Goal: Task Accomplishment & Management: Complete application form

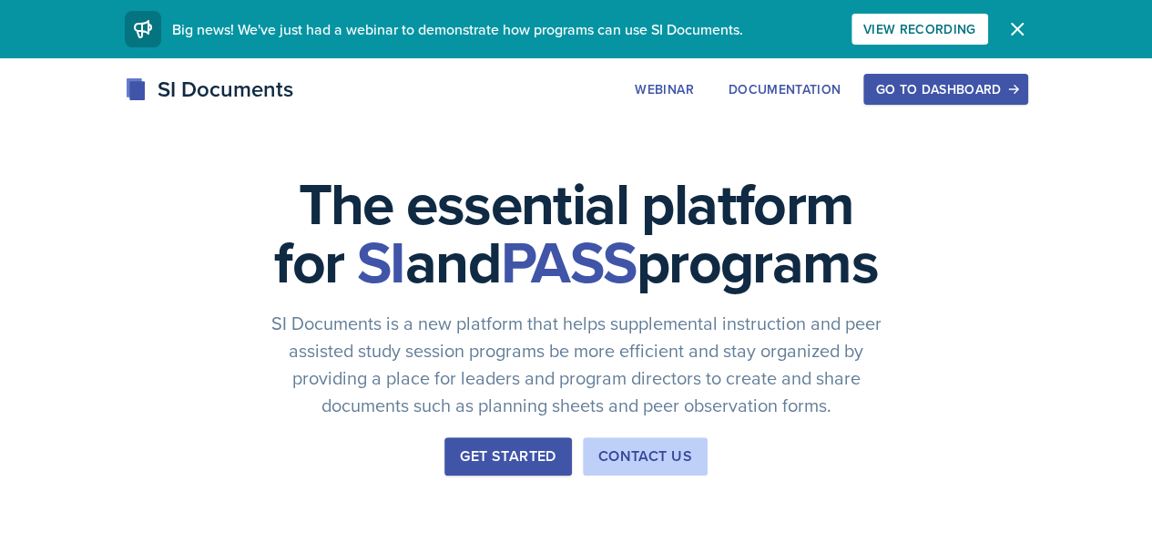
click at [1016, 85] on div "Go to Dashboard" at bounding box center [946, 89] width 140 height 15
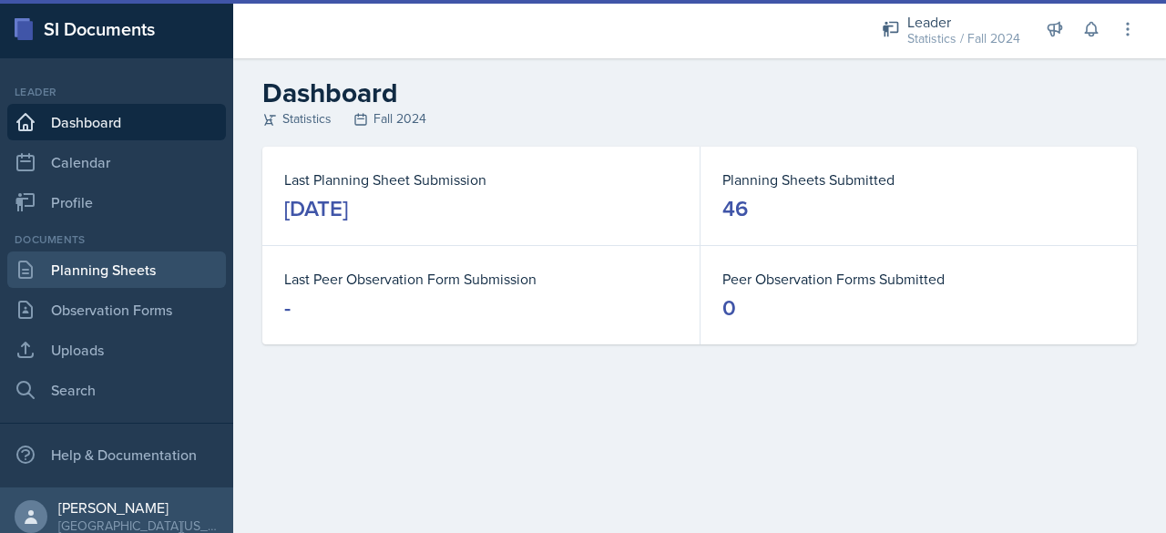
click at [68, 251] on link "Planning Sheets" at bounding box center [116, 269] width 219 height 36
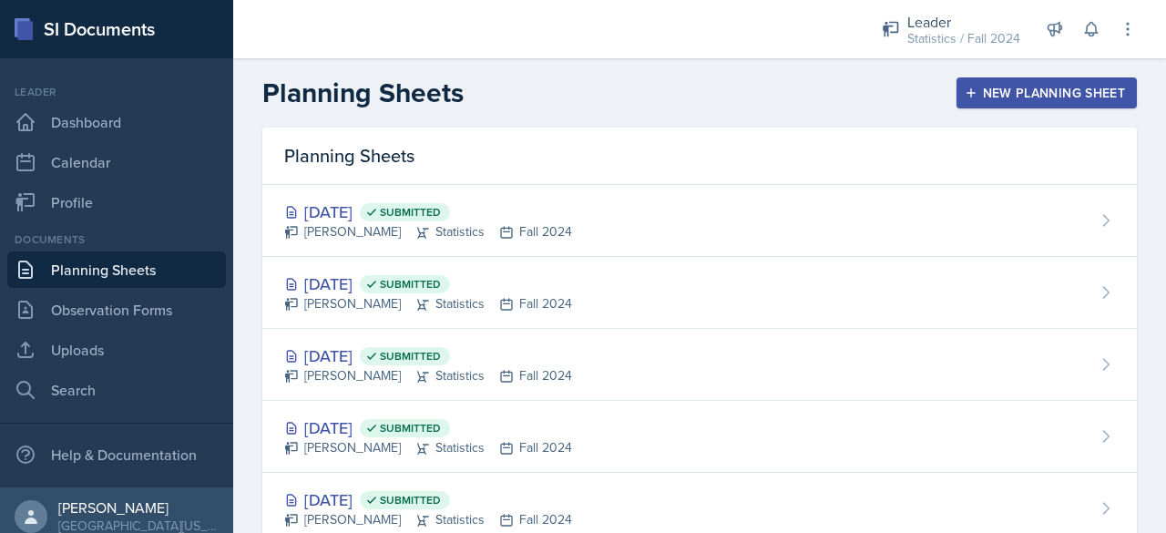
click at [968, 88] on div "New Planning Sheet" at bounding box center [1046, 93] width 157 height 15
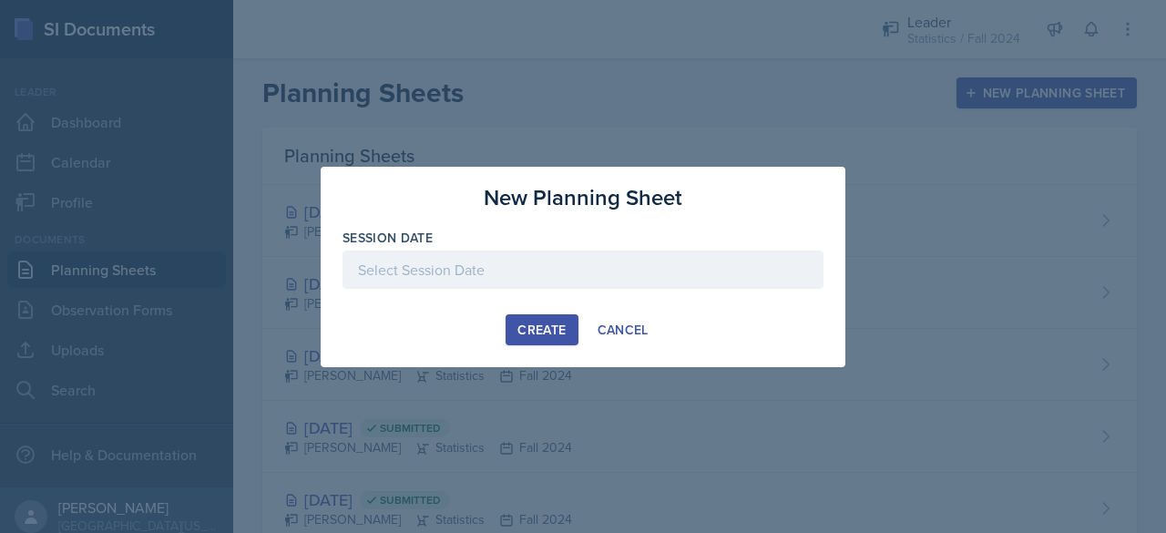
click at [517, 260] on div at bounding box center [583, 270] width 481 height 38
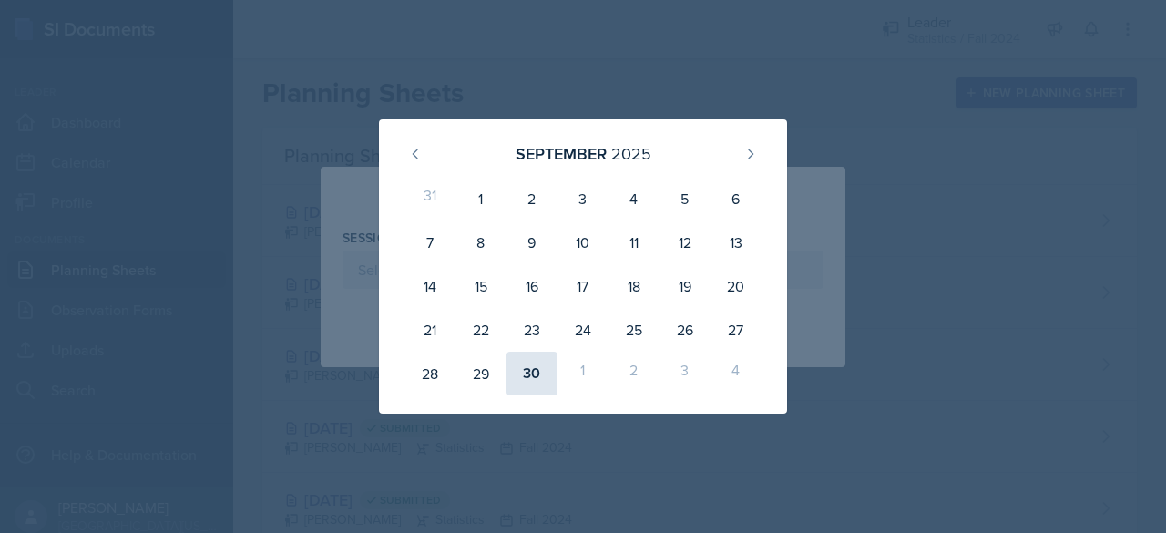
click at [543, 381] on div "30" at bounding box center [532, 374] width 51 height 44
type input "[DATE]"
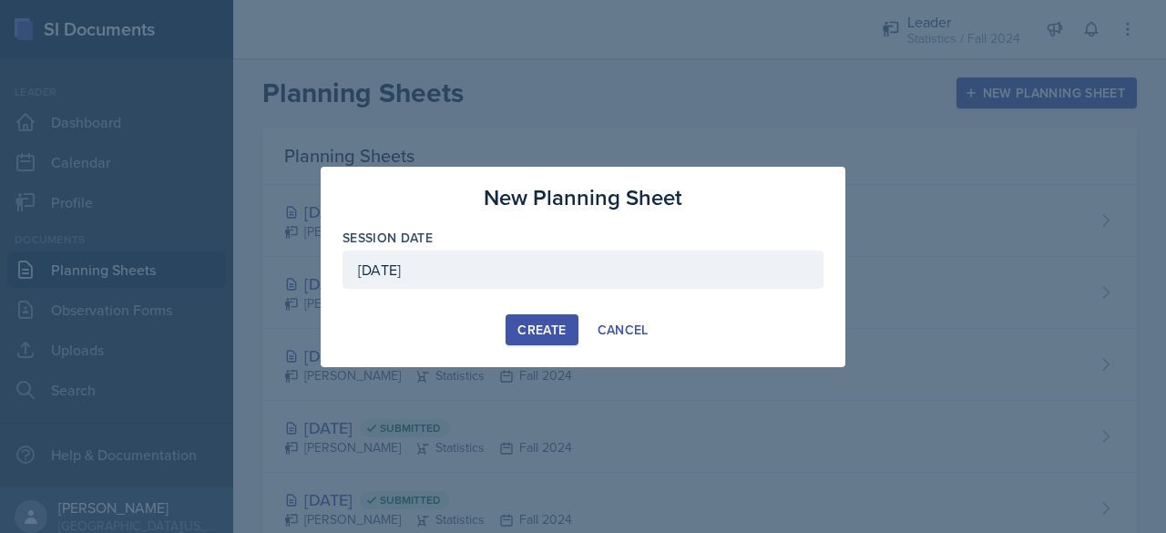
click at [536, 329] on div "Create" at bounding box center [541, 330] width 48 height 15
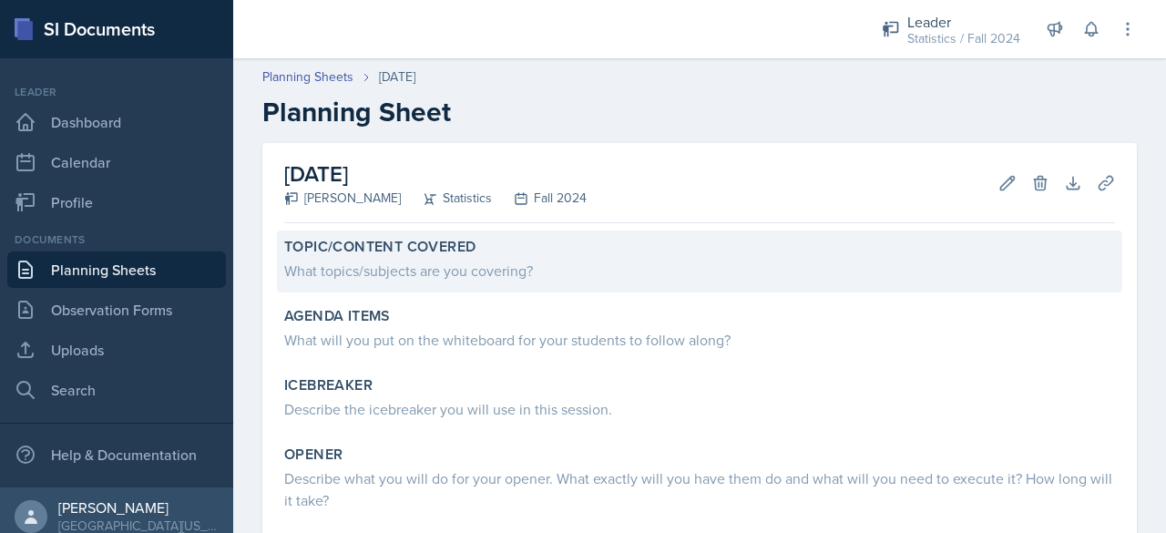
click at [579, 272] on div "What topics/subjects are you covering?" at bounding box center [699, 271] width 831 height 22
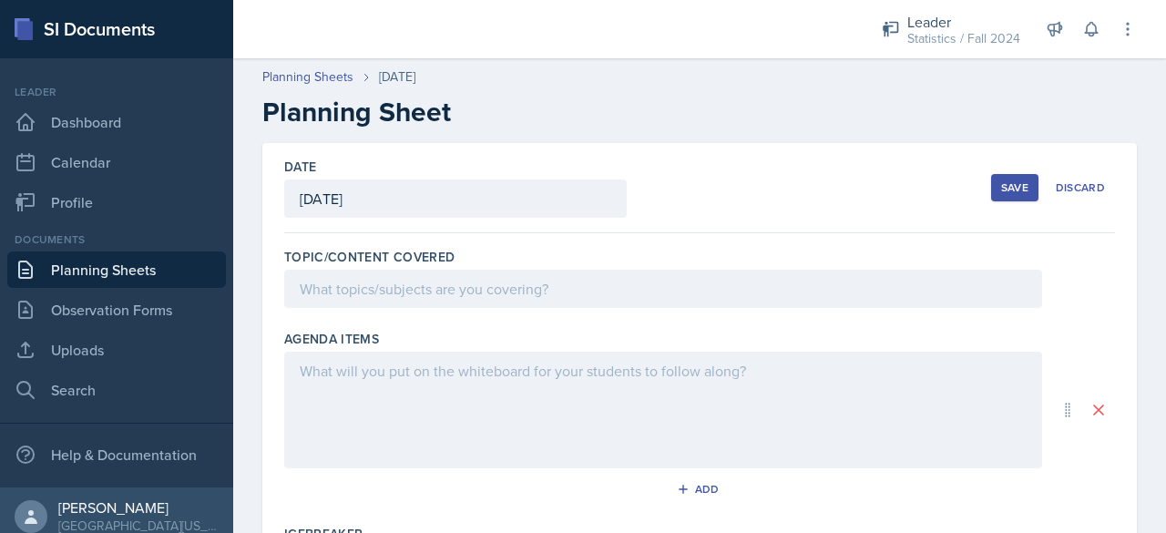
click at [530, 317] on div "Topic/Content Covered" at bounding box center [699, 282] width 831 height 82
click at [524, 311] on div "Topic/Content Covered" at bounding box center [699, 282] width 831 height 82
click at [521, 307] on div "Topic/Content Covered" at bounding box center [699, 282] width 831 height 82
click at [516, 301] on div at bounding box center [663, 289] width 758 height 38
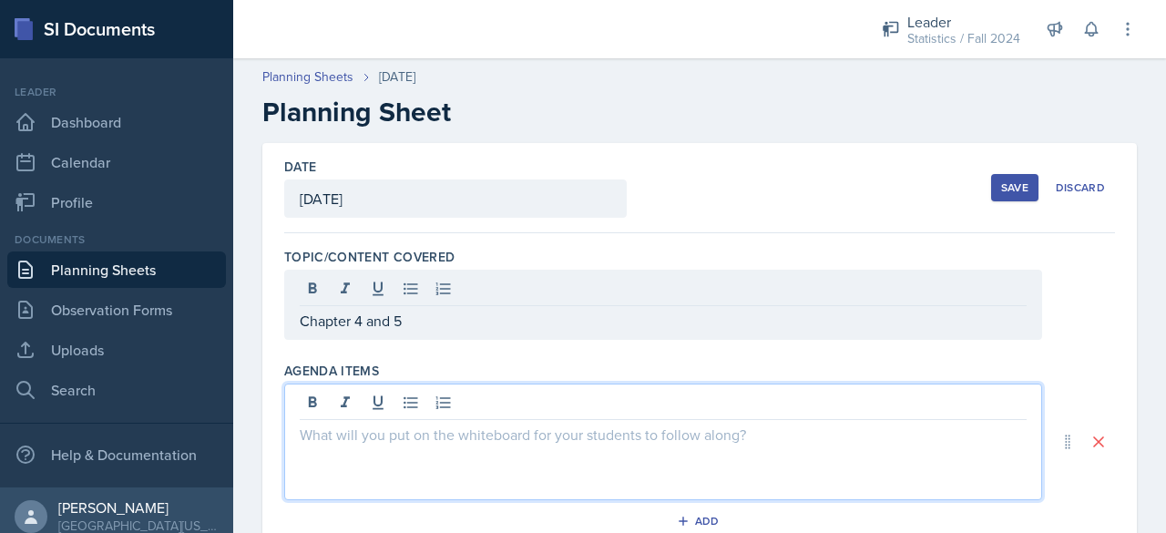
click at [453, 389] on div at bounding box center [663, 442] width 758 height 117
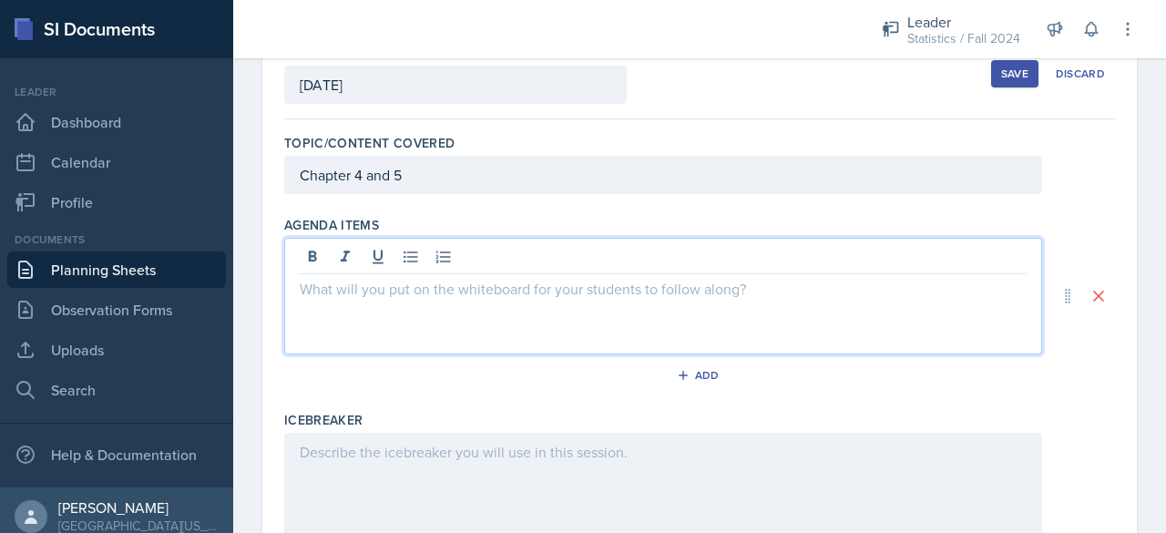
scroll to position [115, 0]
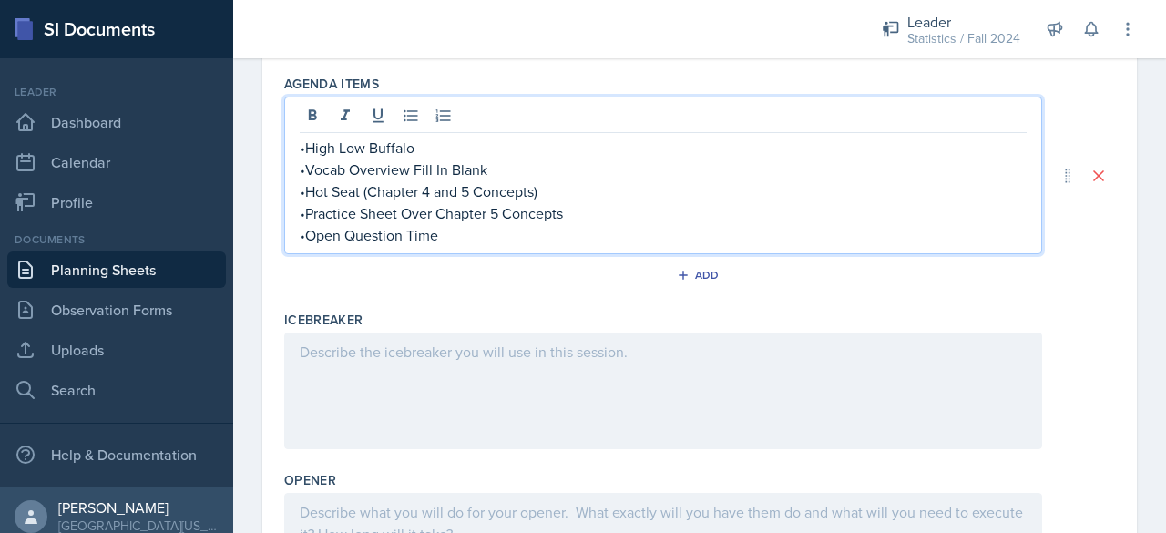
click at [484, 387] on div at bounding box center [663, 391] width 758 height 117
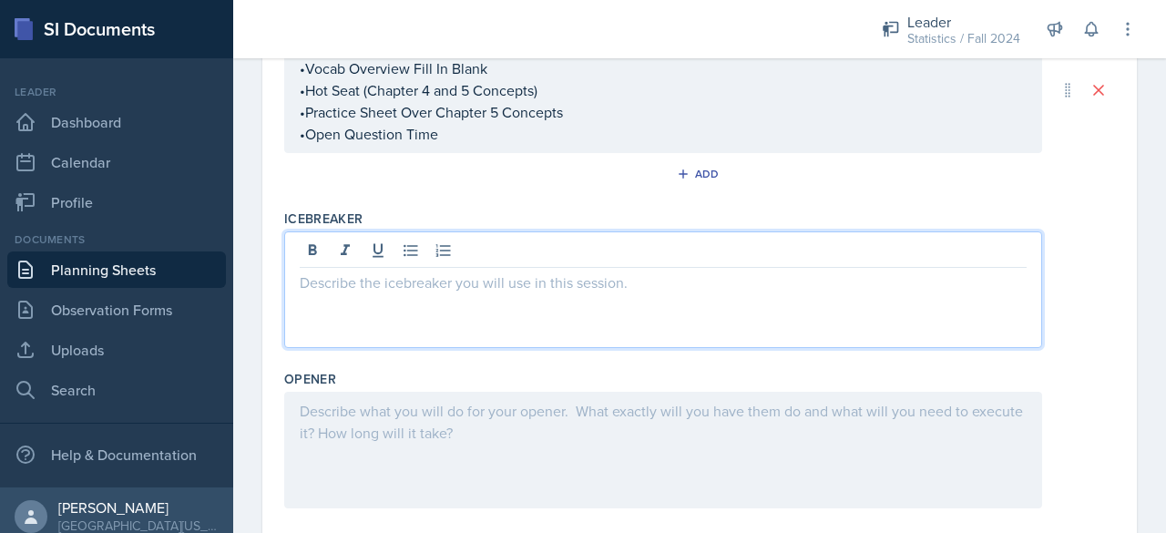
scroll to position [324, 0]
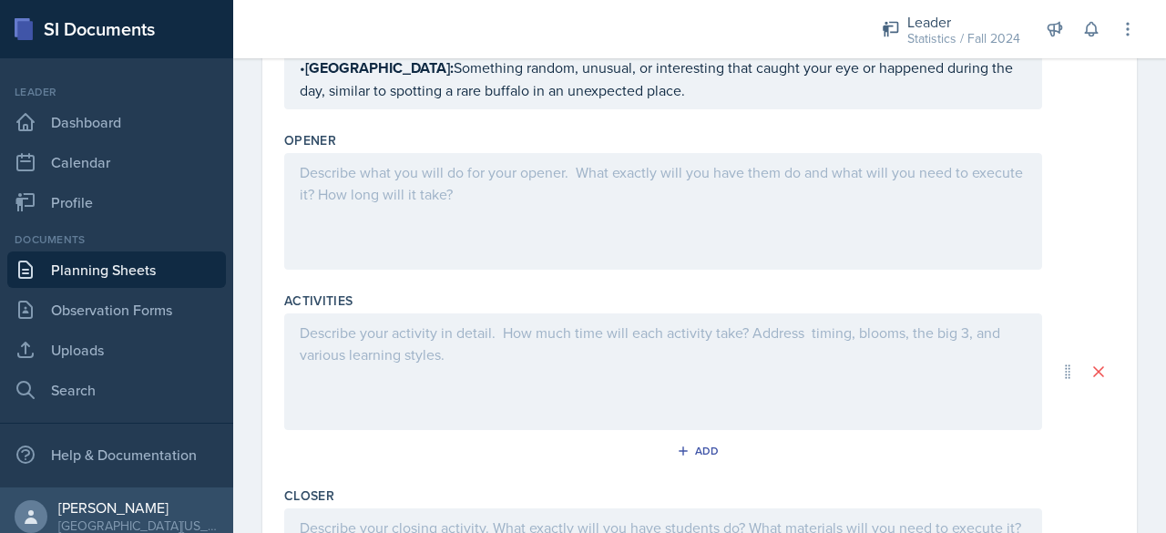
click at [435, 239] on div at bounding box center [663, 211] width 758 height 117
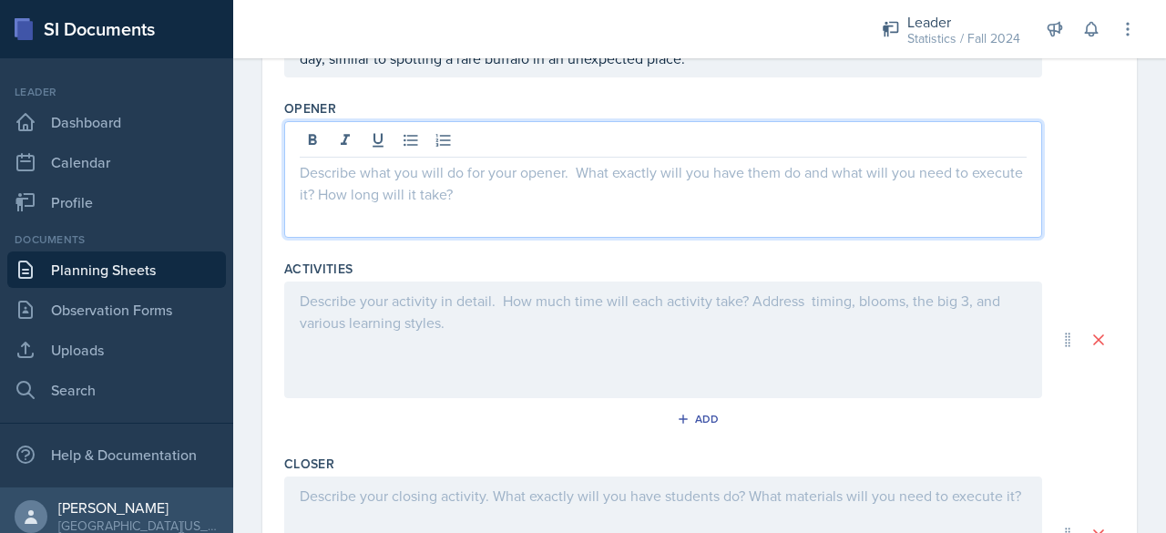
scroll to position [629, 0]
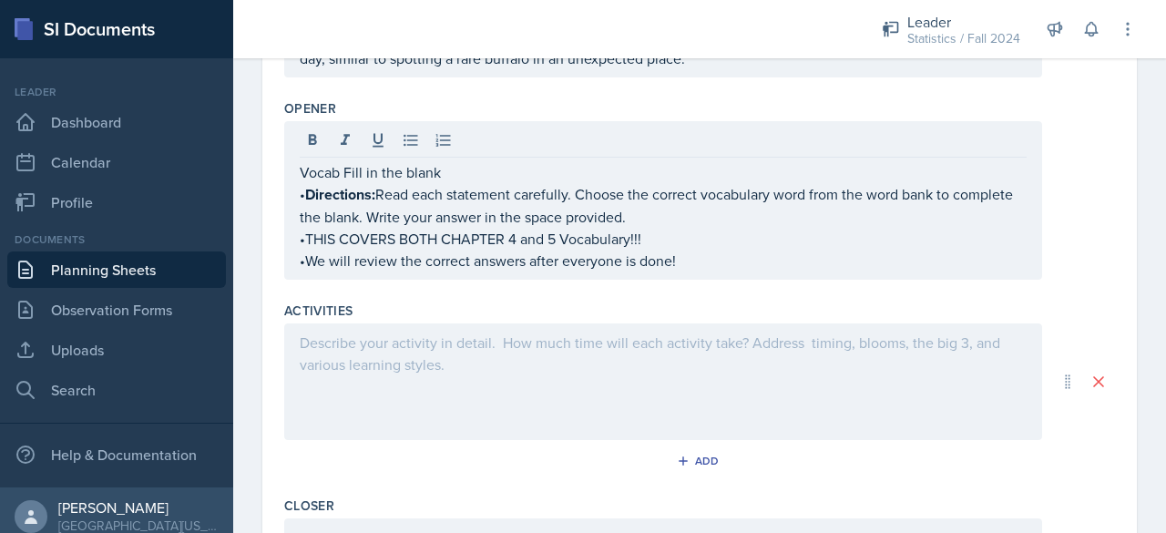
click at [503, 380] on div at bounding box center [663, 381] width 758 height 117
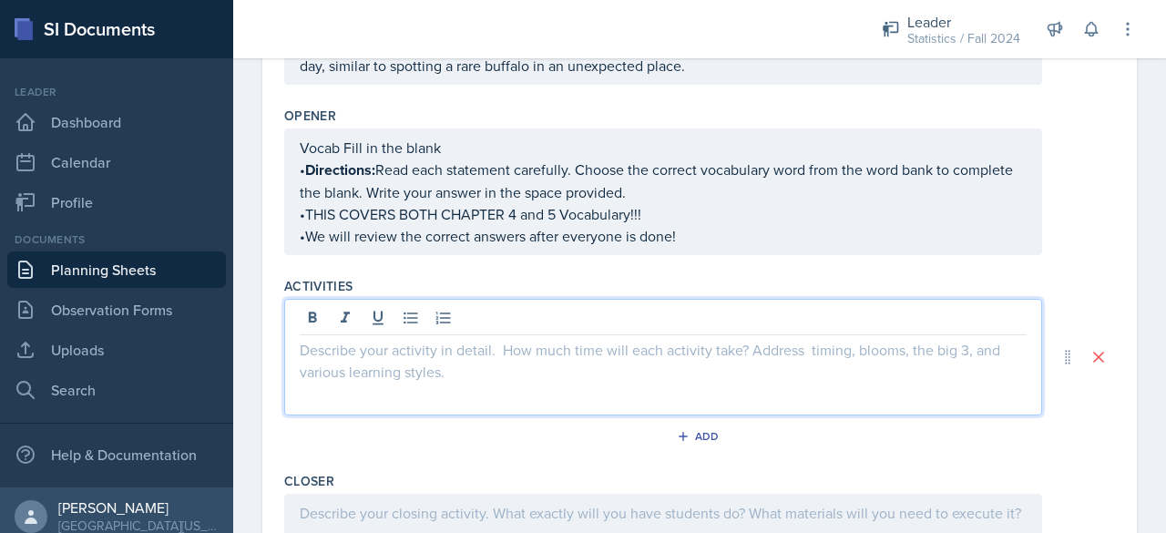
scroll to position [626, 0]
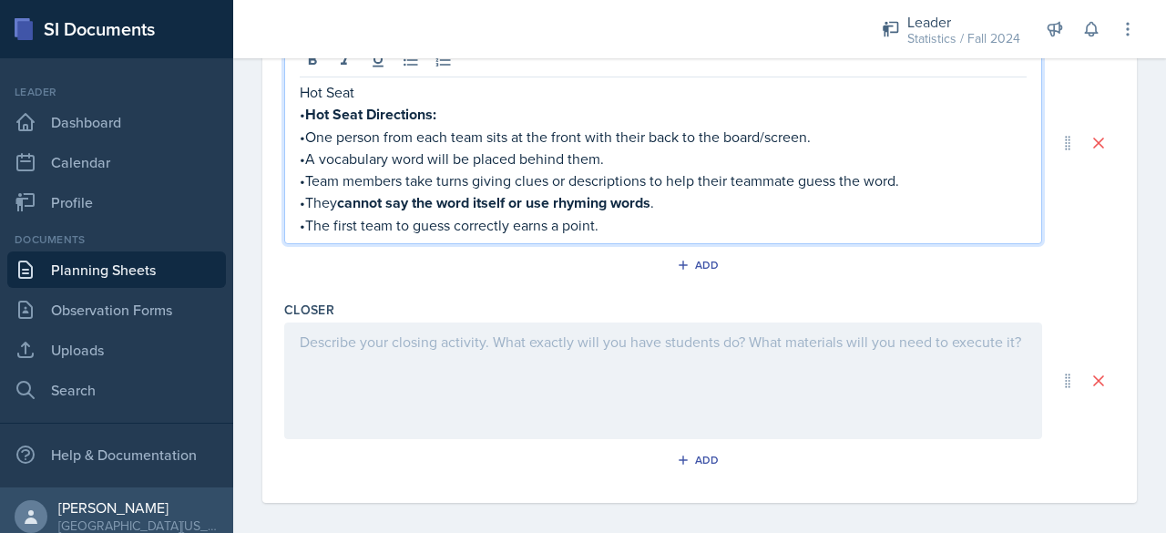
click at [496, 373] on div at bounding box center [663, 381] width 758 height 117
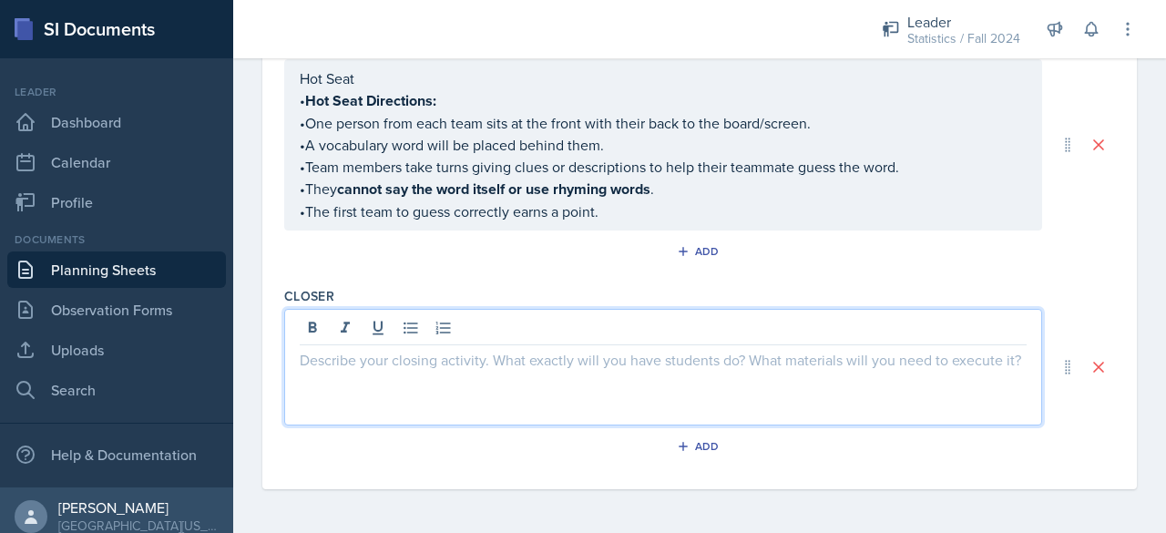
scroll to position [853, 0]
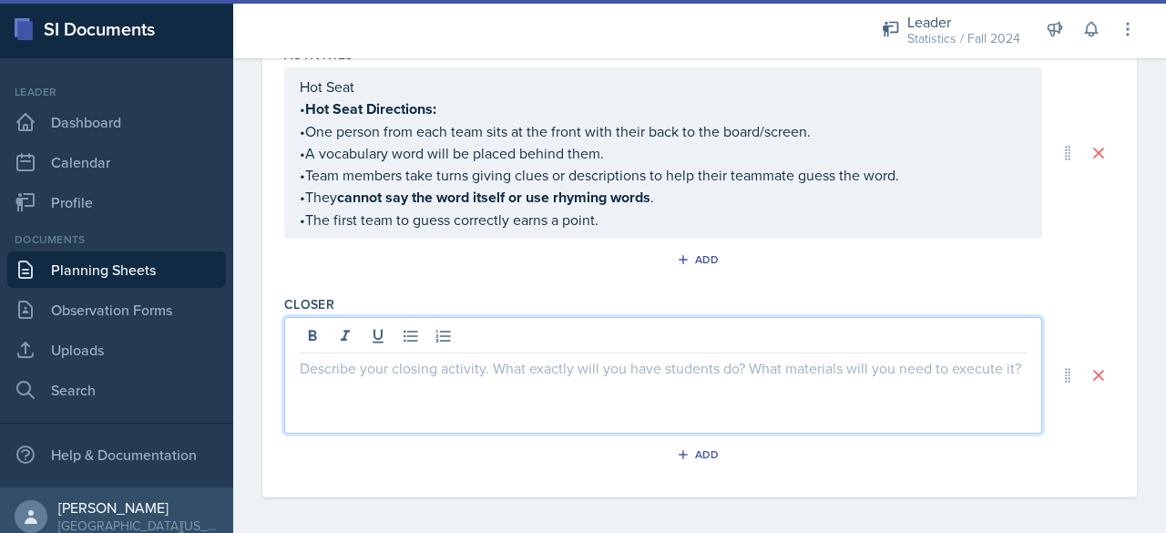
click at [732, 269] on div "Add" at bounding box center [699, 263] width 831 height 35
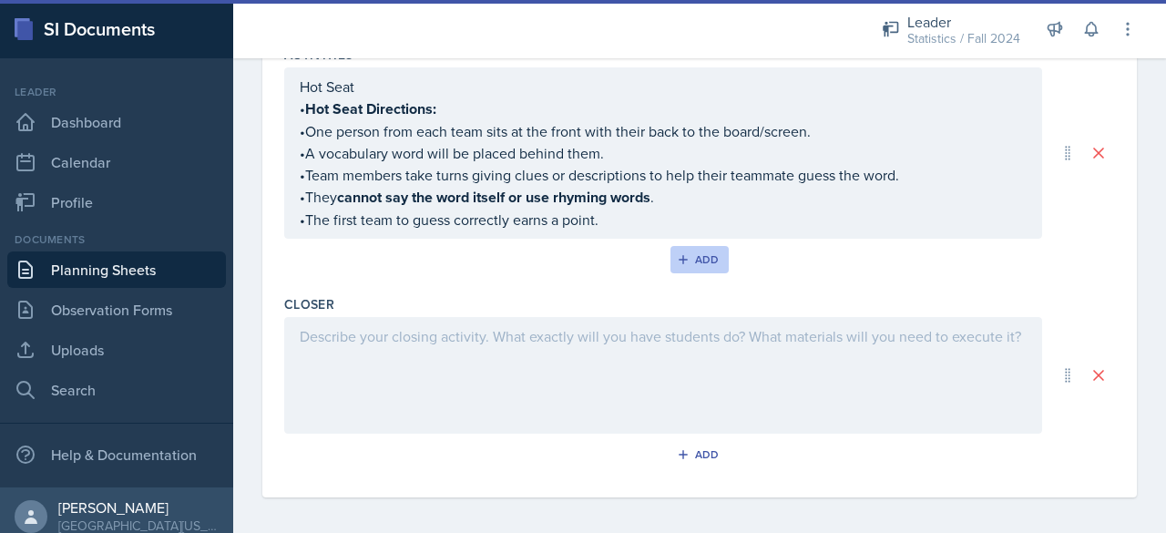
click at [677, 253] on icon "button" at bounding box center [683, 259] width 13 height 13
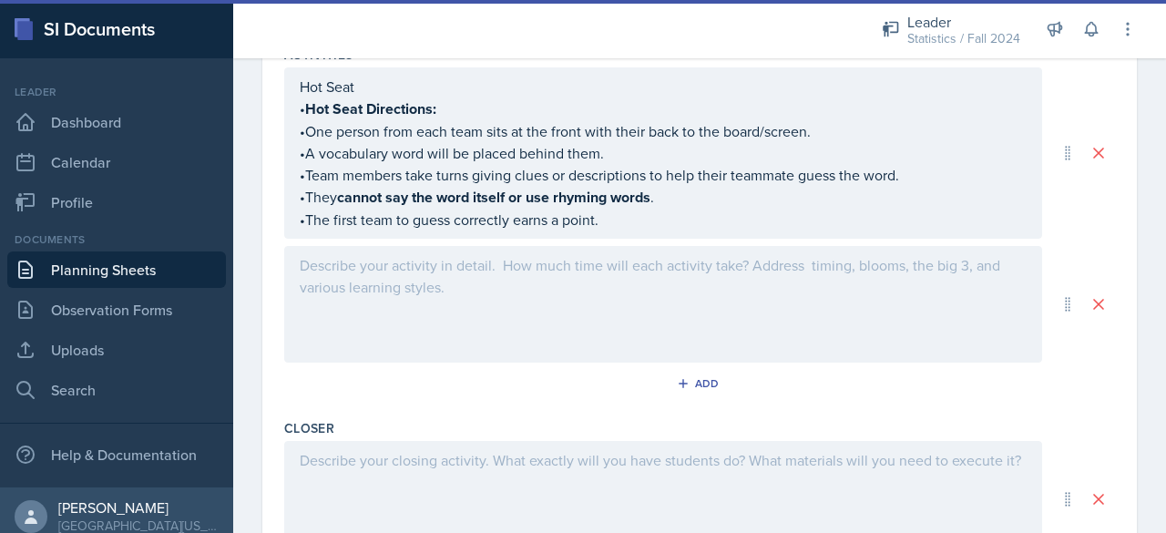
click at [663, 342] on div at bounding box center [663, 304] width 758 height 117
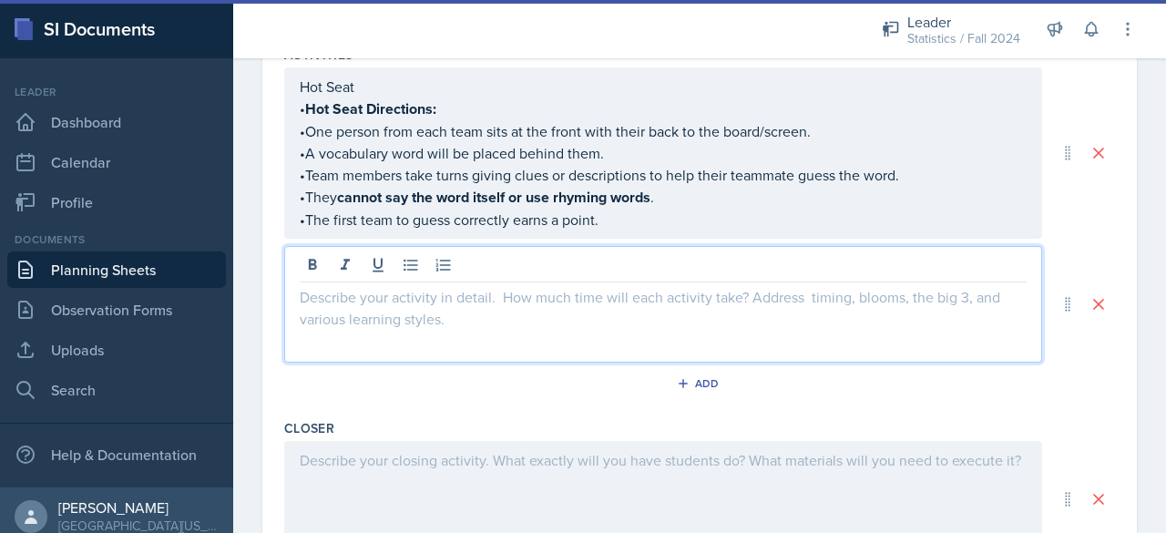
scroll to position [885, 0]
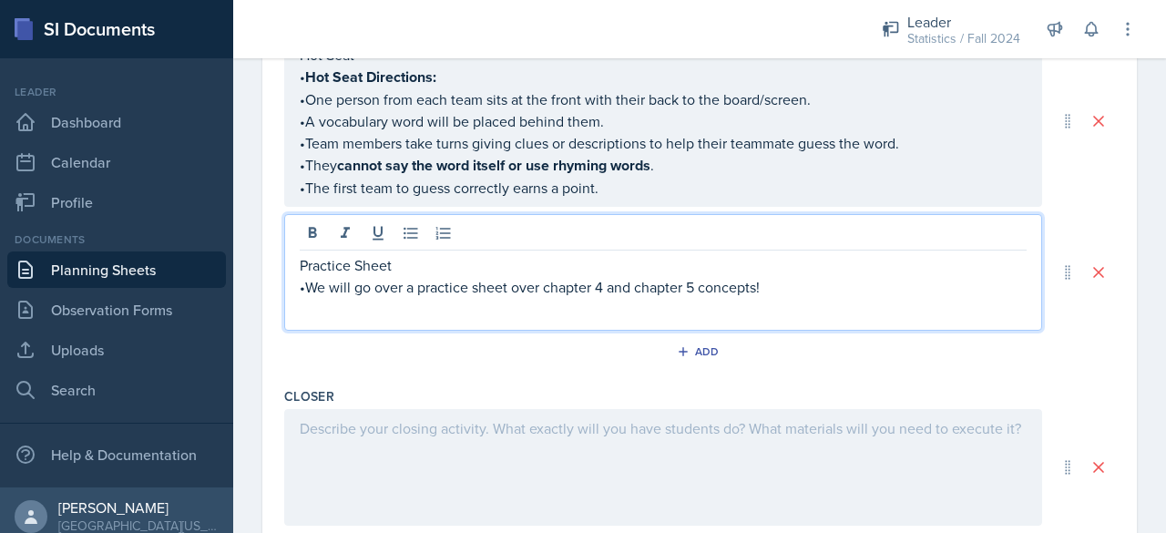
click at [497, 463] on div at bounding box center [663, 467] width 758 height 117
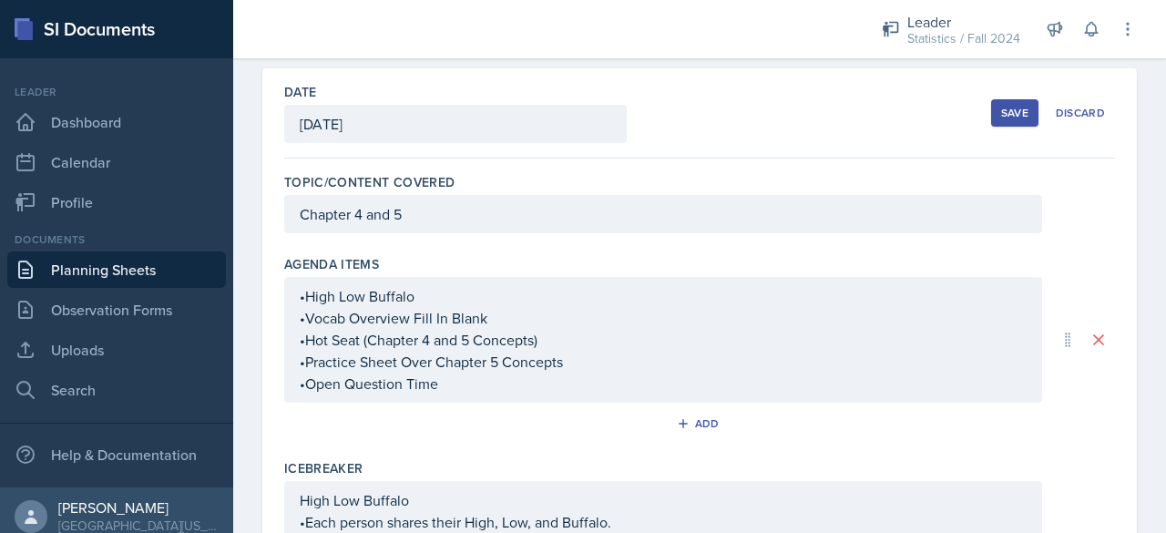
scroll to position [0, 0]
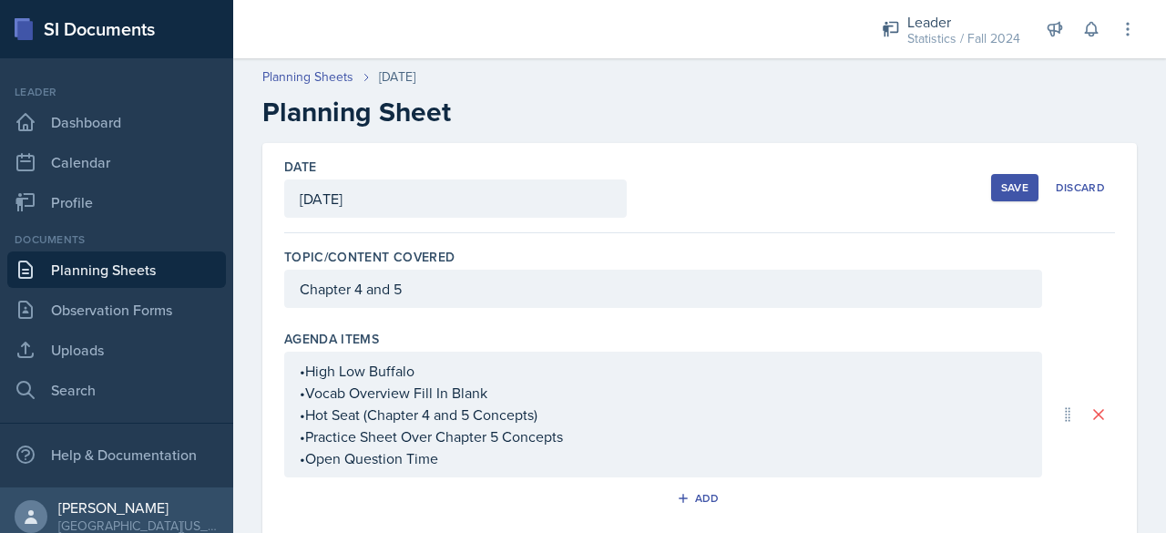
click at [1002, 187] on div "Save" at bounding box center [1014, 187] width 27 height 15
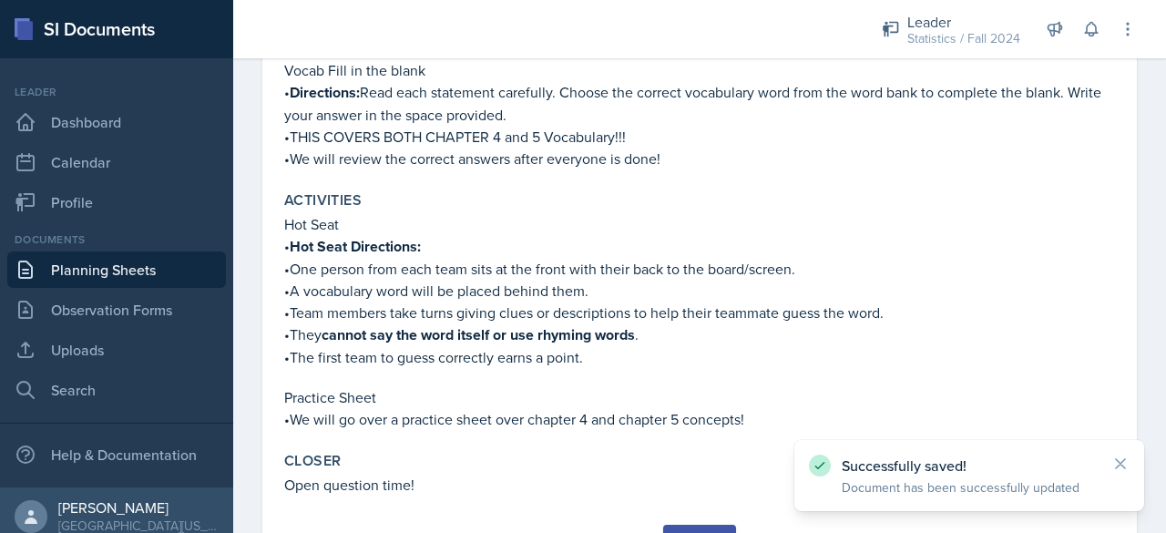
scroll to position [681, 0]
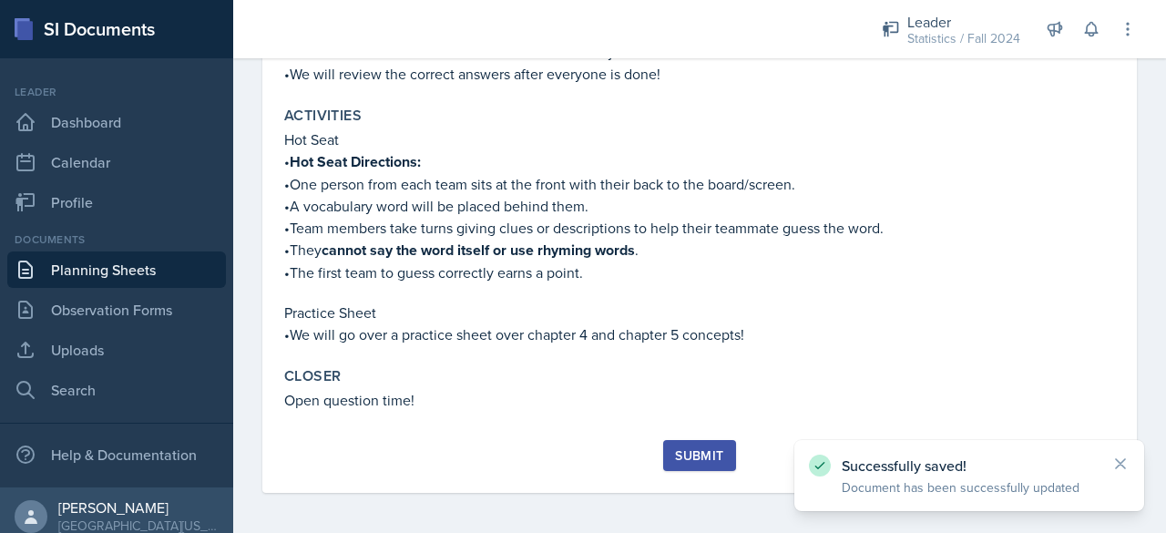
click at [663, 461] on button "Submit" at bounding box center [699, 455] width 72 height 31
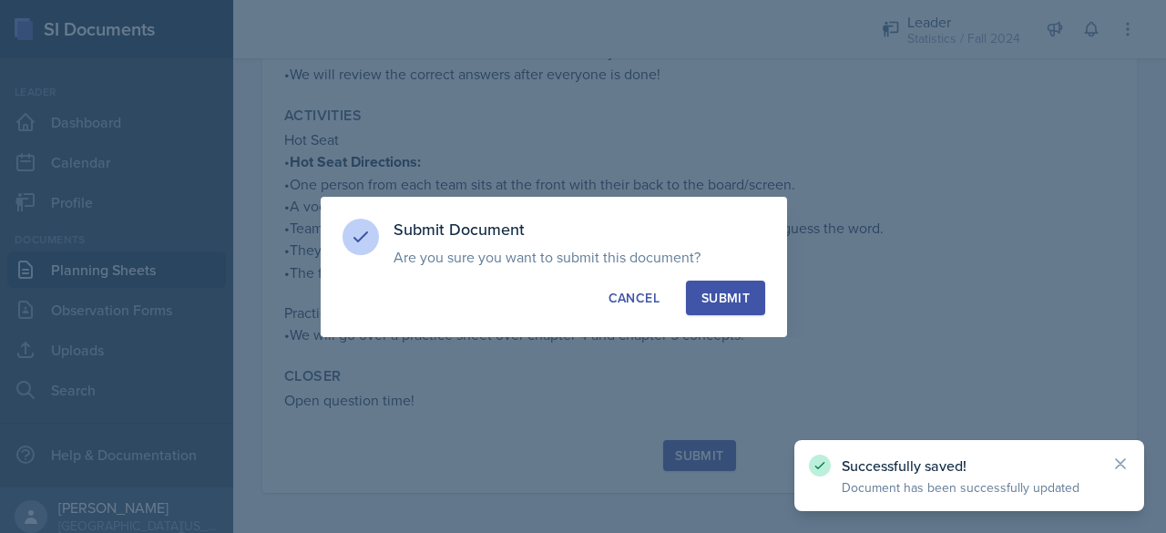
click at [729, 291] on div "Submit" at bounding box center [725, 298] width 48 height 18
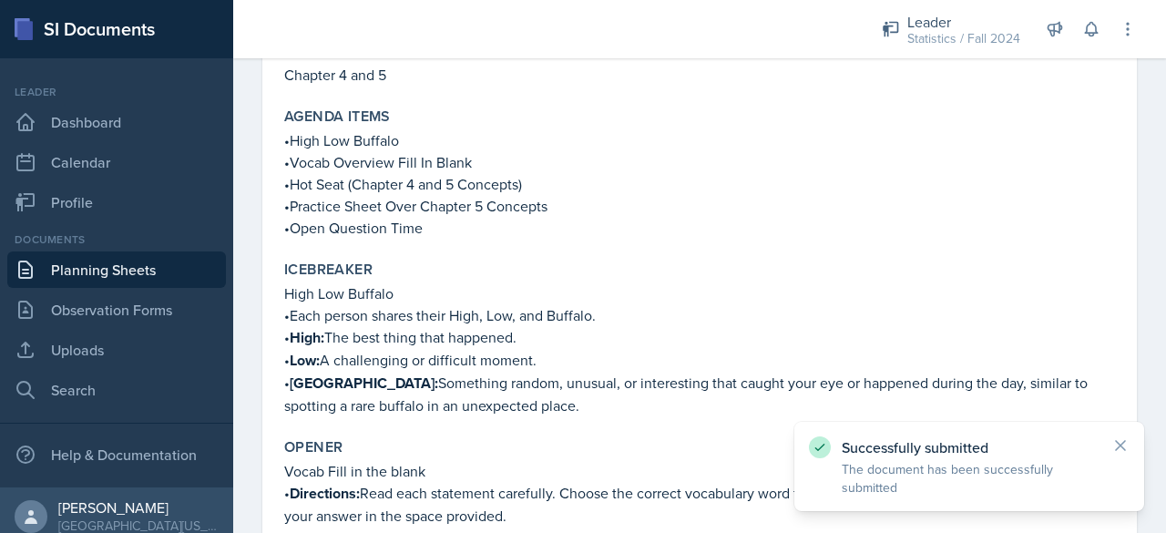
scroll to position [0, 0]
